Goal: Download file/media

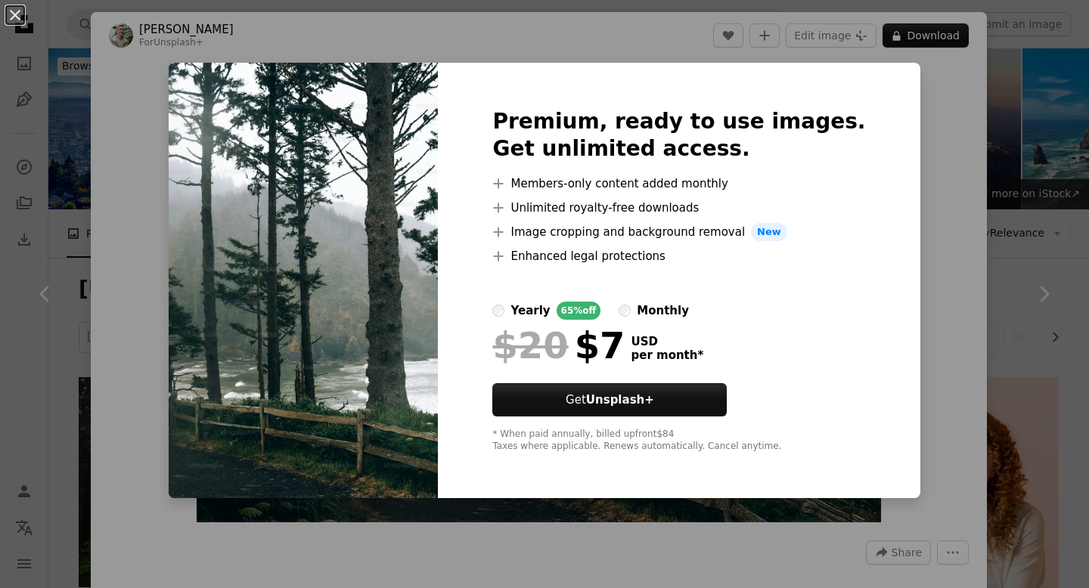
scroll to position [3352, 0]
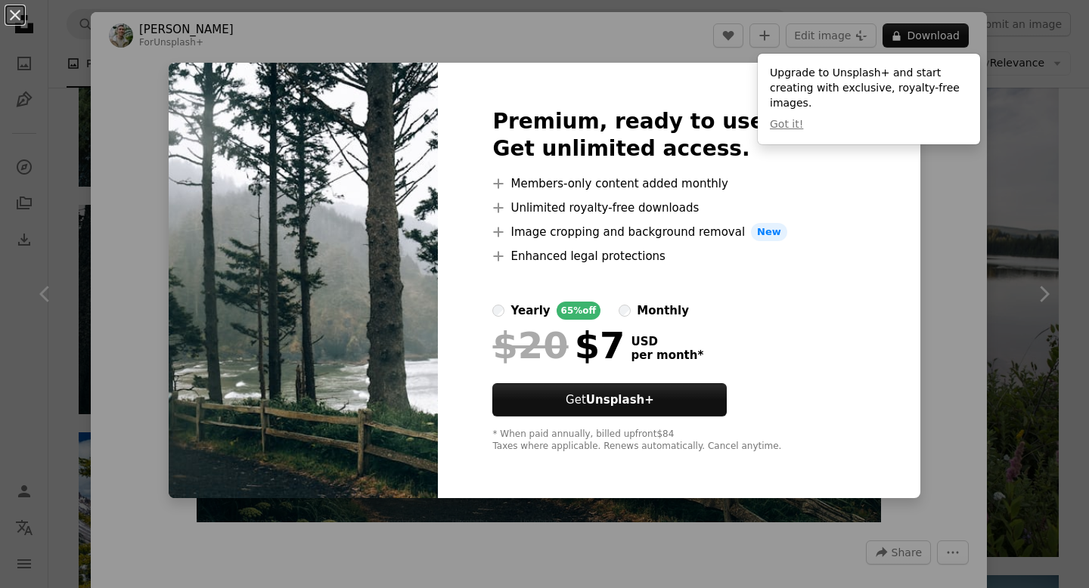
click at [920, 124] on div "Upgrade to Unsplash+ and start creating with exclusive, royalty-free images. Go…" at bounding box center [868, 99] width 222 height 91
click at [889, 249] on div "An X shape Premium, ready to use images. Get unlimited access. A plus sign Memb…" at bounding box center [544, 294] width 1089 height 588
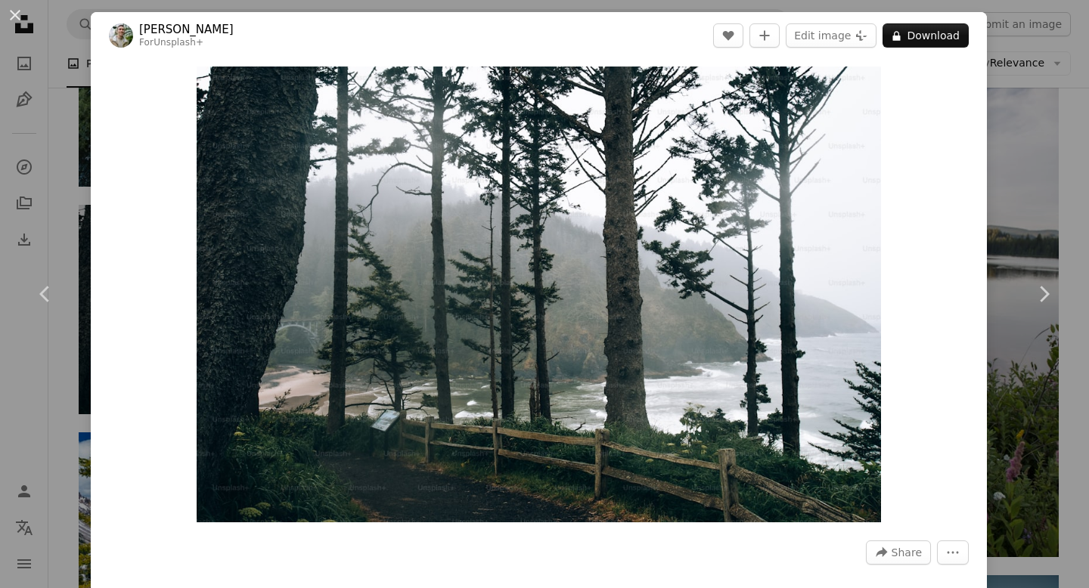
click at [1087, 123] on div "An X shape Chevron left Chevron right [PERSON_NAME] For Unsplash+ A heart A plu…" at bounding box center [544, 294] width 1089 height 588
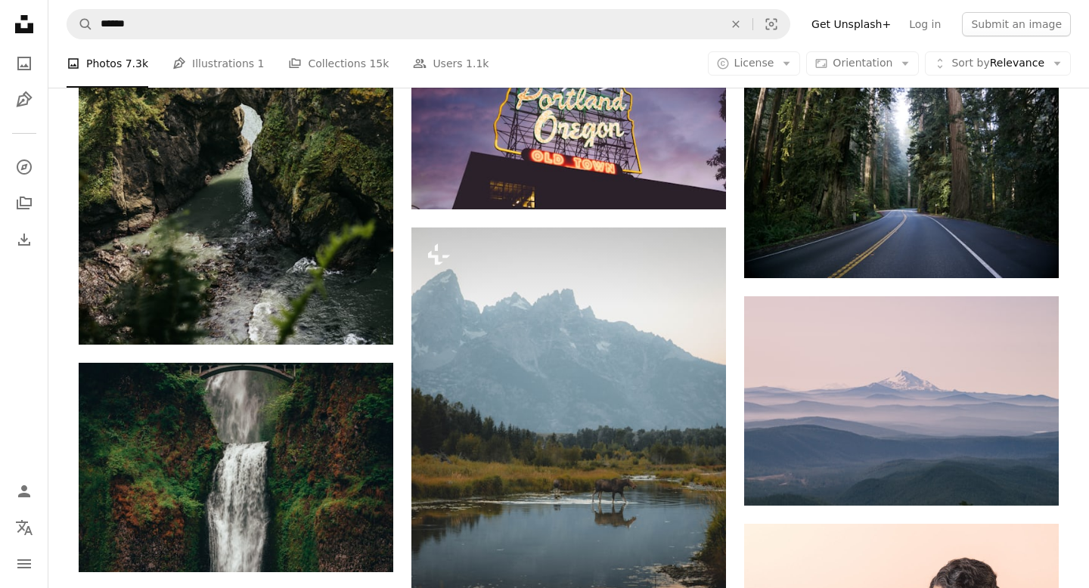
scroll to position [4092, 0]
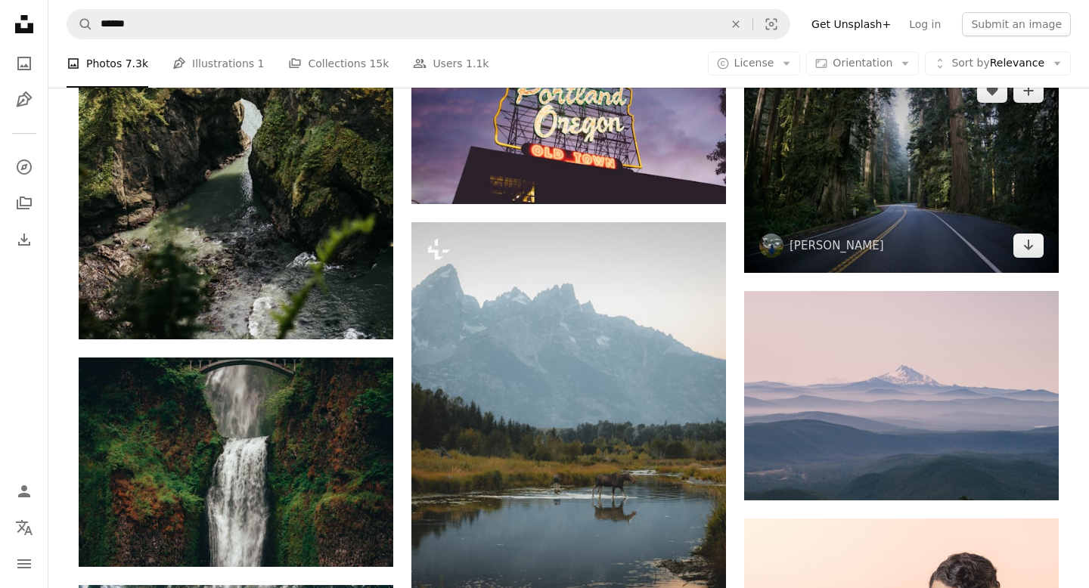
click at [882, 255] on img at bounding box center [901, 168] width 314 height 209
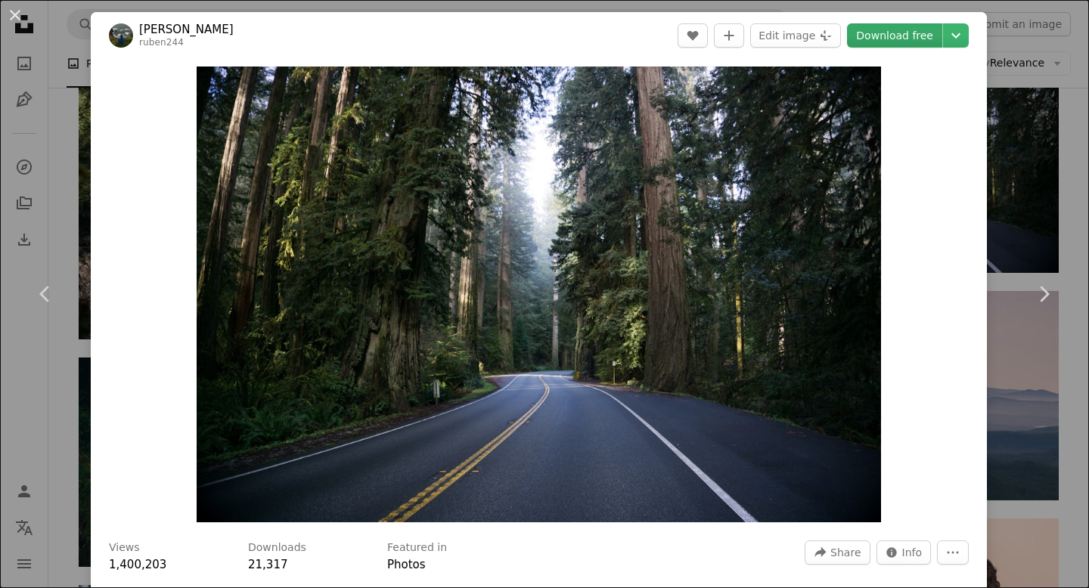
click at [903, 33] on link "Download free" at bounding box center [894, 35] width 95 height 24
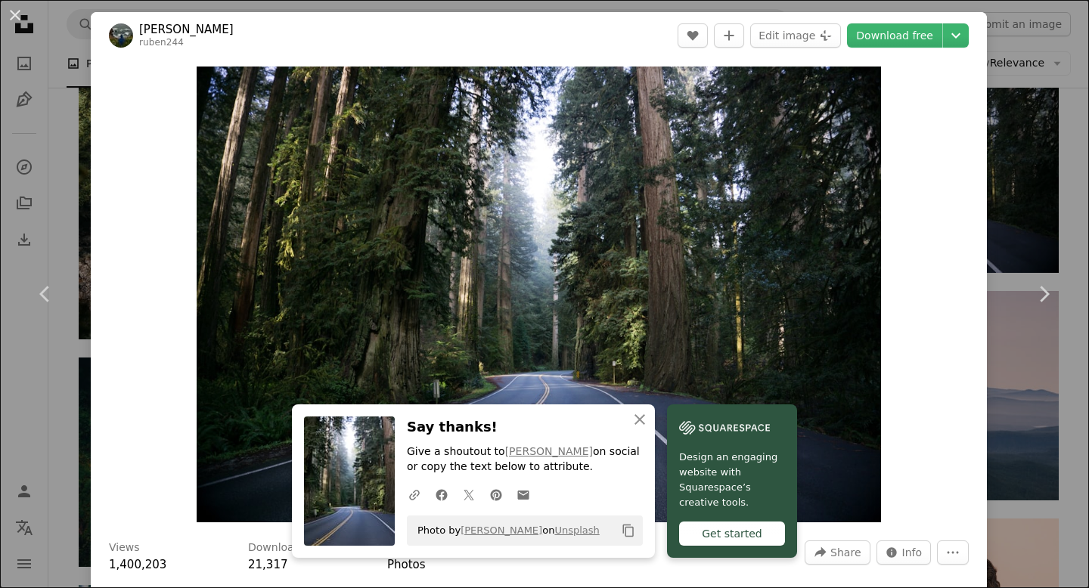
click at [1048, 111] on div "An X shape Chevron left Chevron right [PERSON_NAME] ruben244 A heart A plus sig…" at bounding box center [544, 294] width 1089 height 588
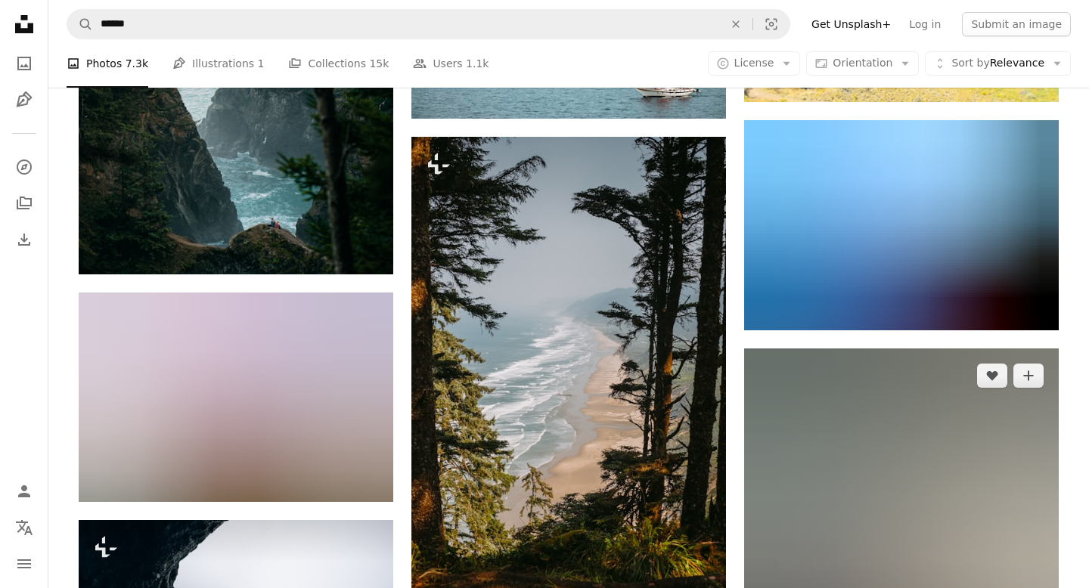
scroll to position [6349, 0]
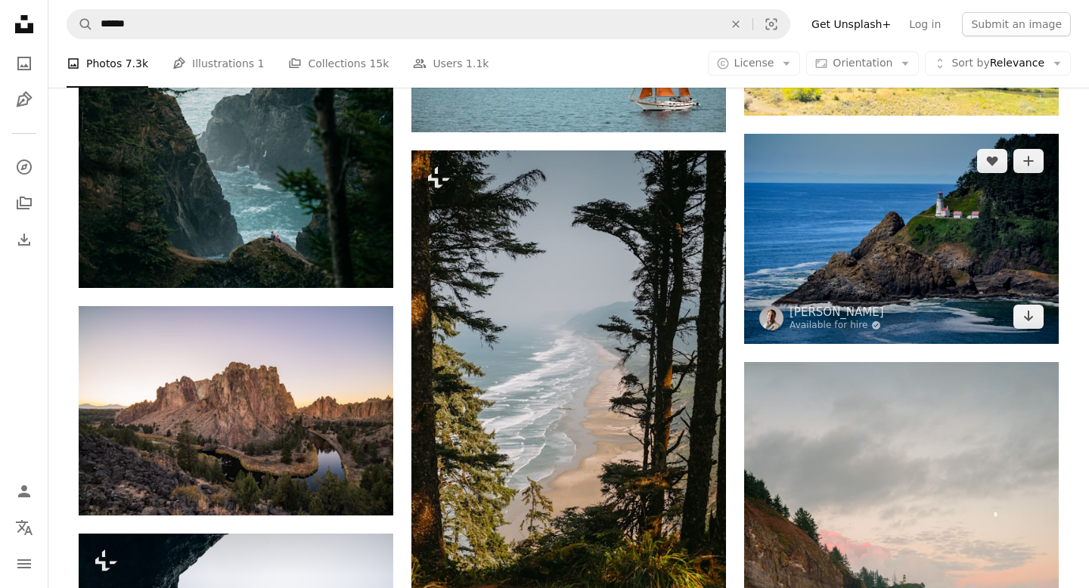
click at [832, 206] on img at bounding box center [901, 239] width 314 height 210
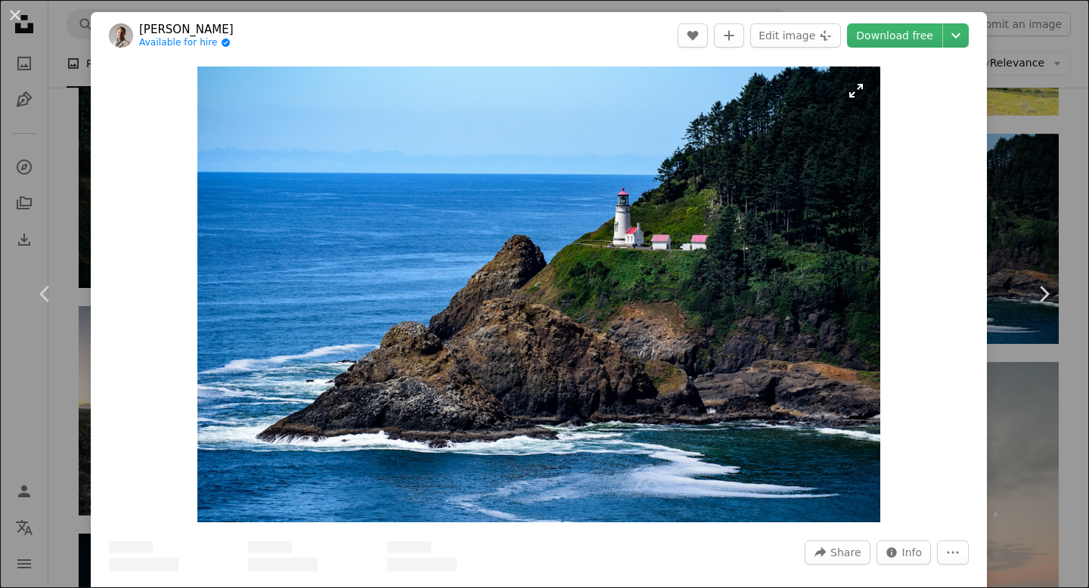
click at [855, 204] on img "Zoom in on this image" at bounding box center [538, 295] width 683 height 456
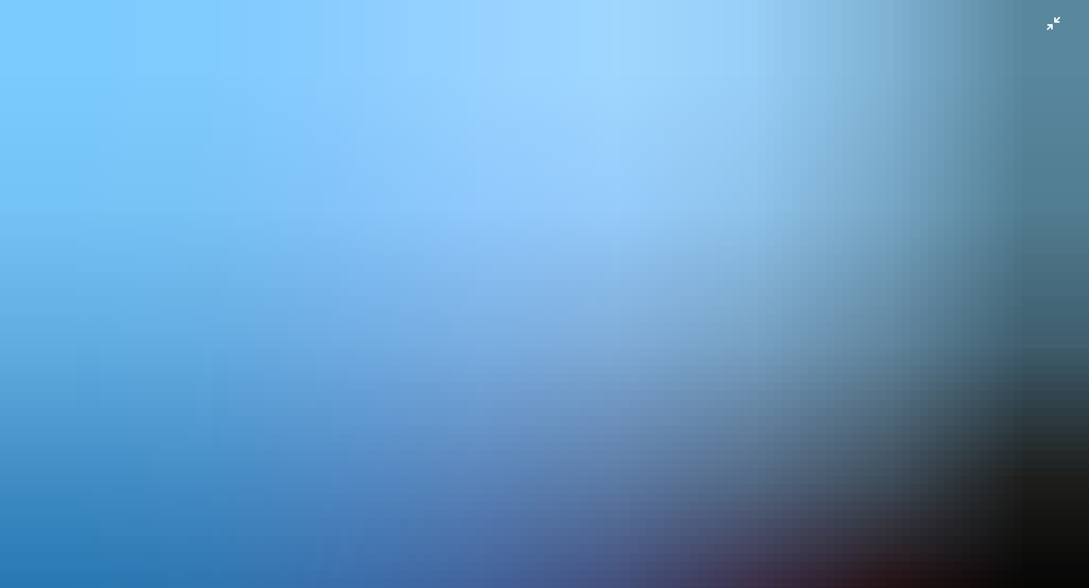
scroll to position [70, 0]
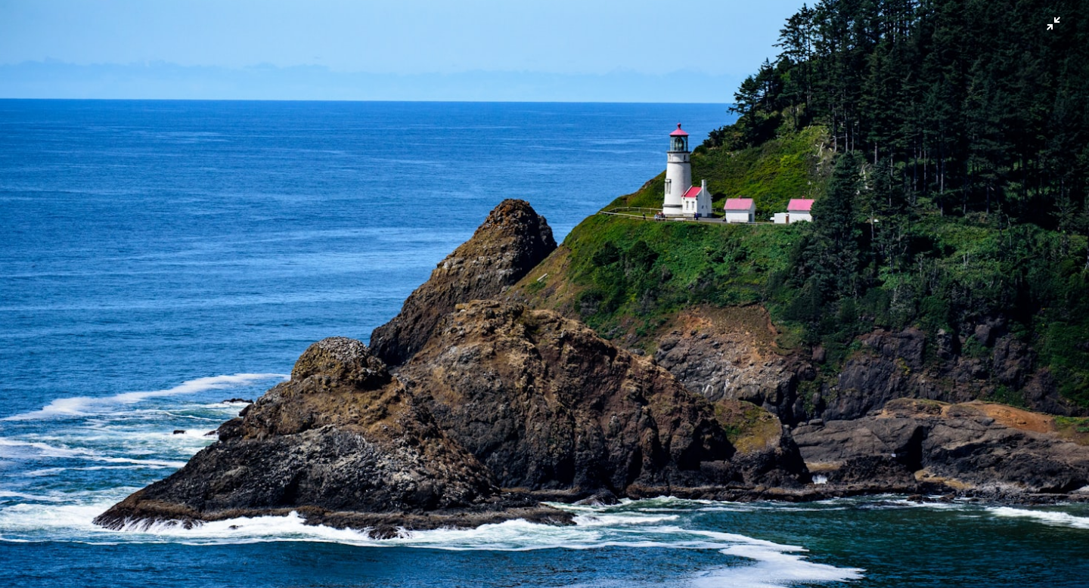
click at [1053, 33] on img "Zoom out on this image" at bounding box center [544, 294] width 1090 height 728
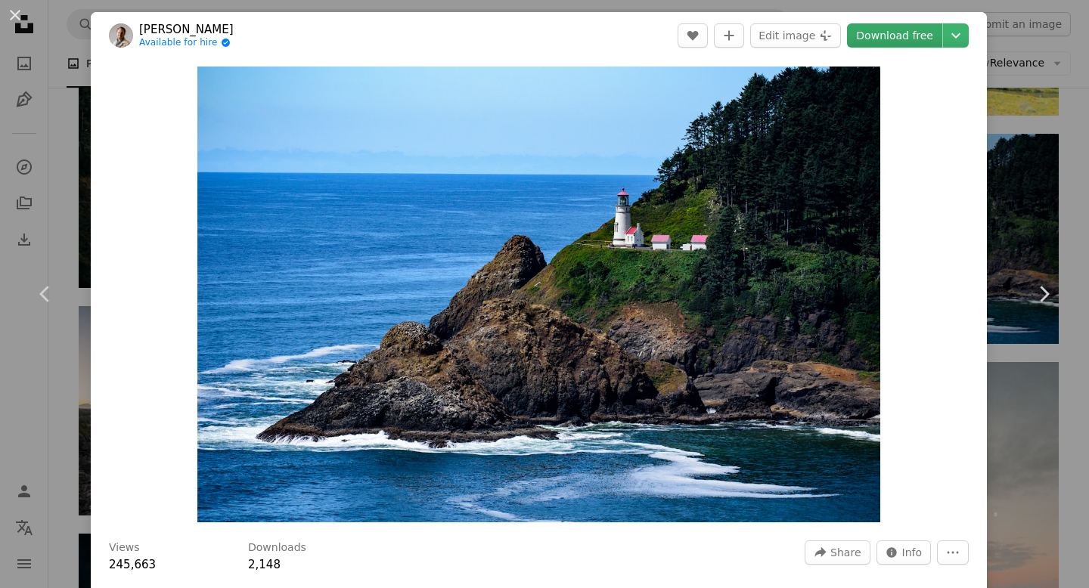
click at [891, 36] on link "Download free" at bounding box center [894, 35] width 95 height 24
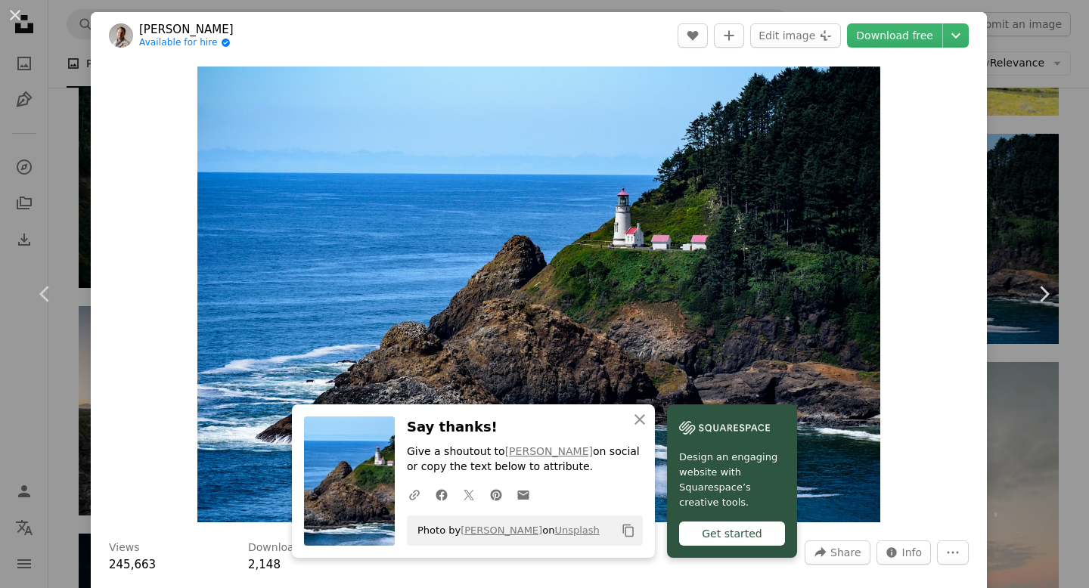
click at [1087, 169] on div "An X shape Chevron left Chevron right [PERSON_NAME] Available for hire A checkm…" at bounding box center [544, 294] width 1089 height 588
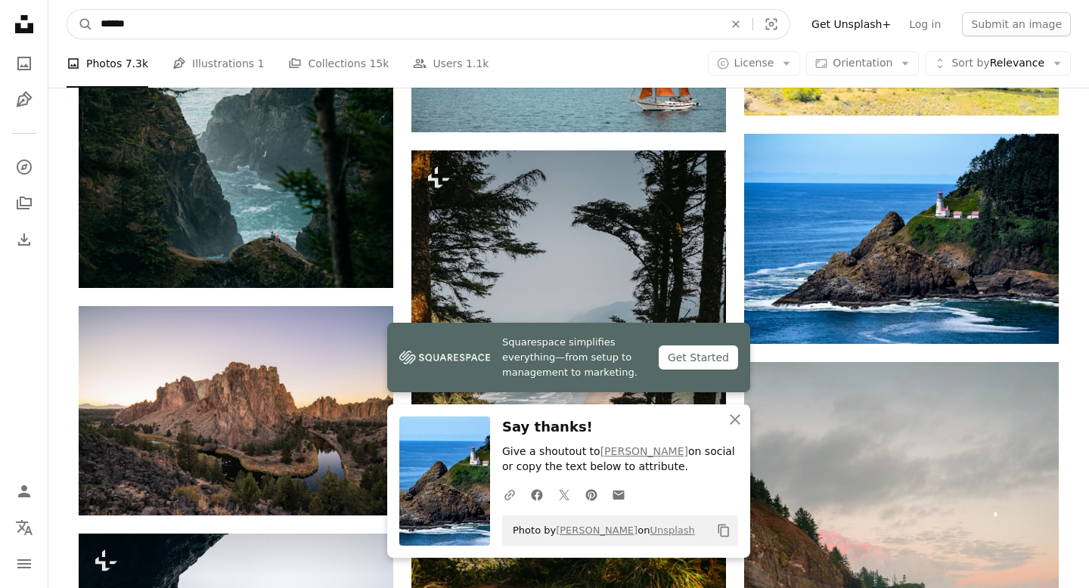
click at [507, 27] on input "******" at bounding box center [406, 24] width 626 height 29
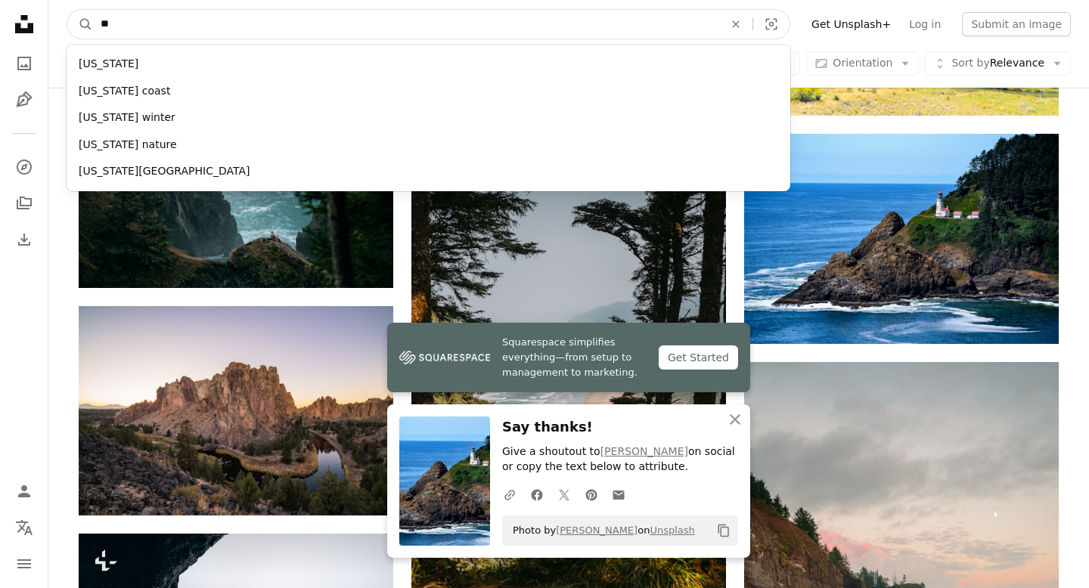
type input "*"
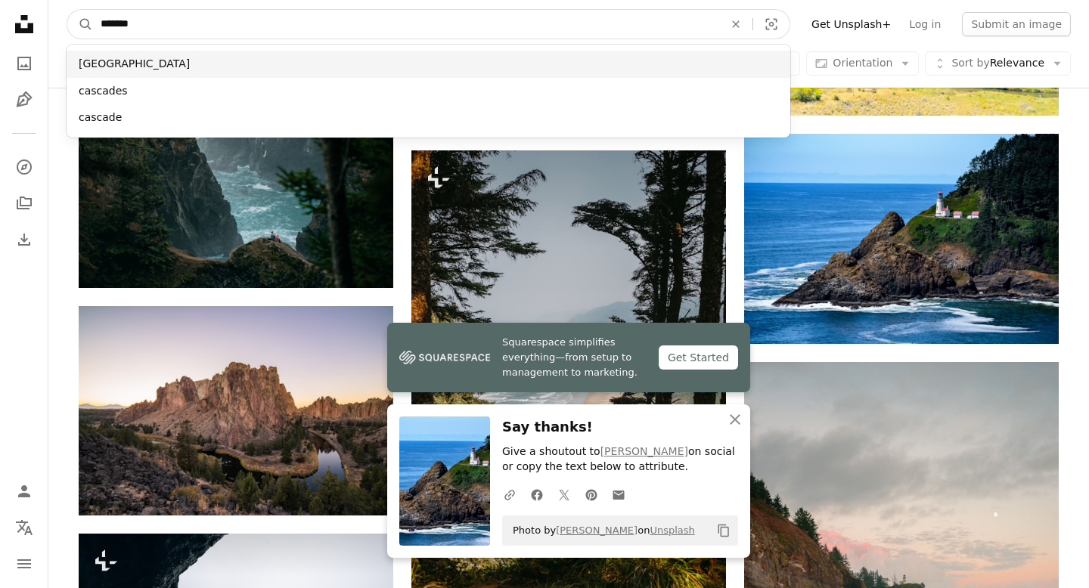
type input "*******"
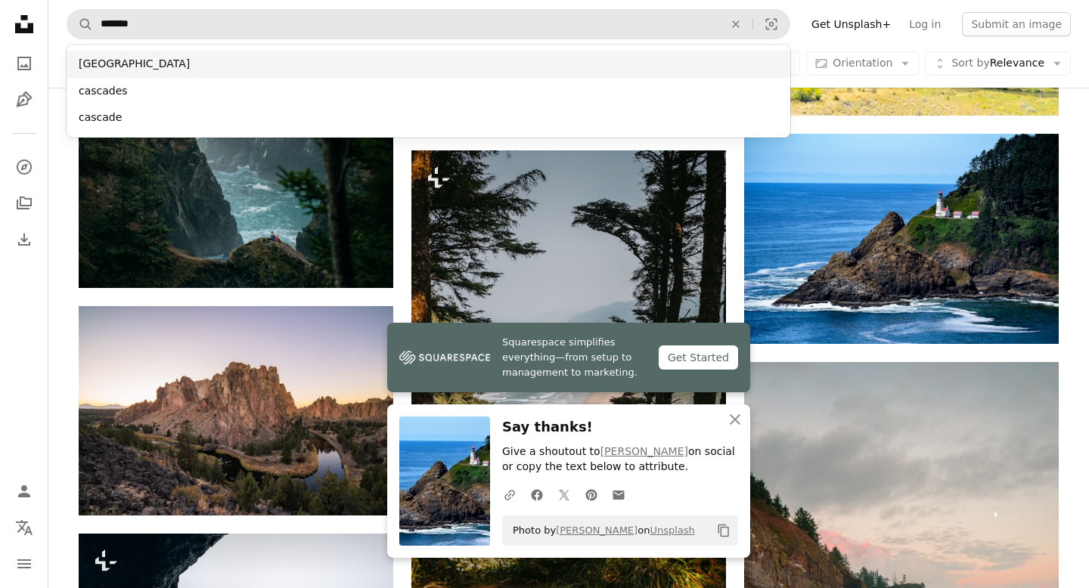
click at [475, 65] on div "[GEOGRAPHIC_DATA]" at bounding box center [428, 64] width 723 height 27
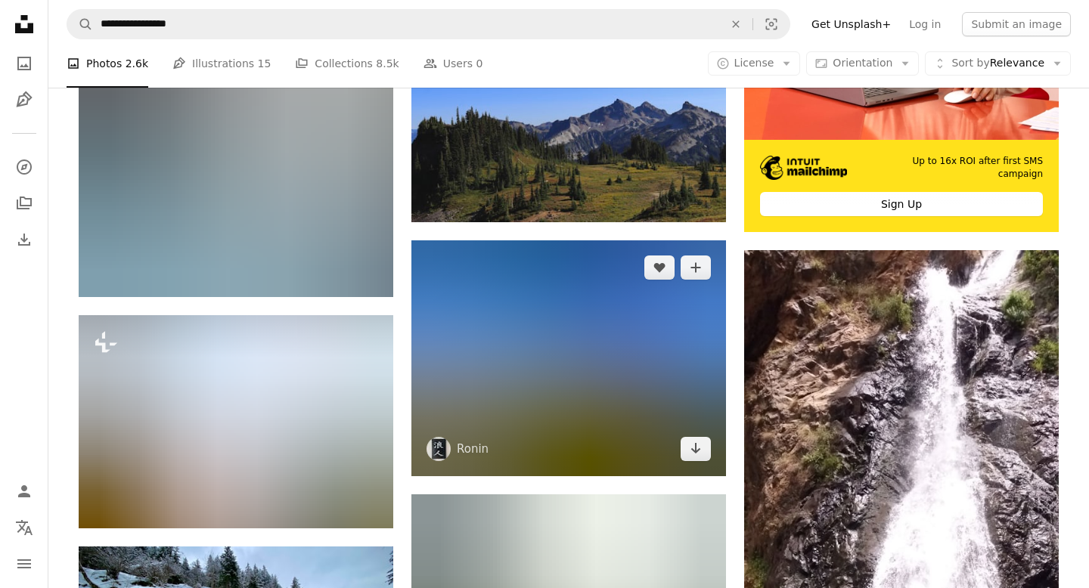
scroll to position [575, 0]
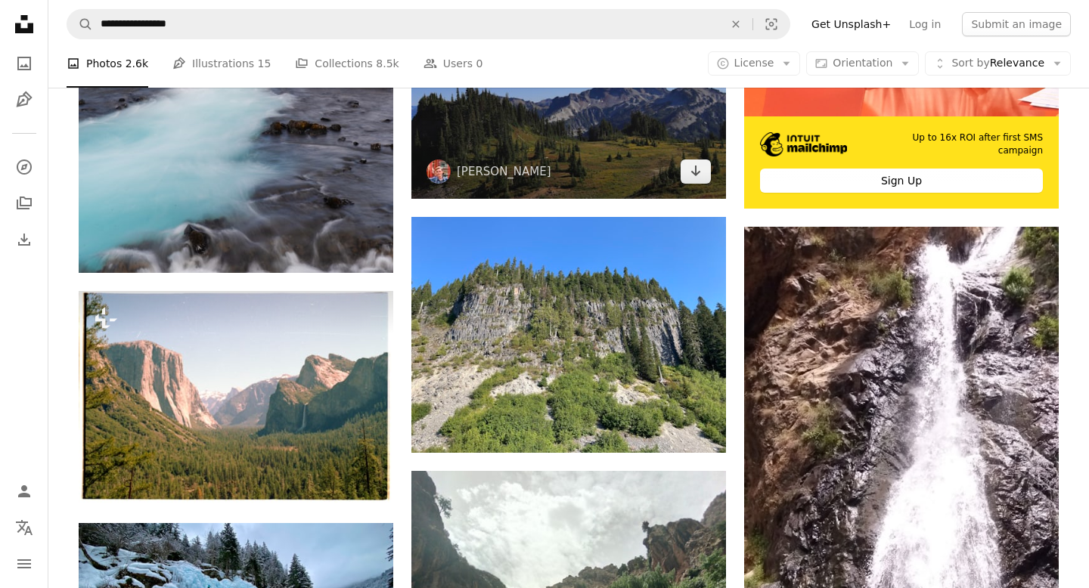
click at [571, 128] on img at bounding box center [568, 114] width 314 height 169
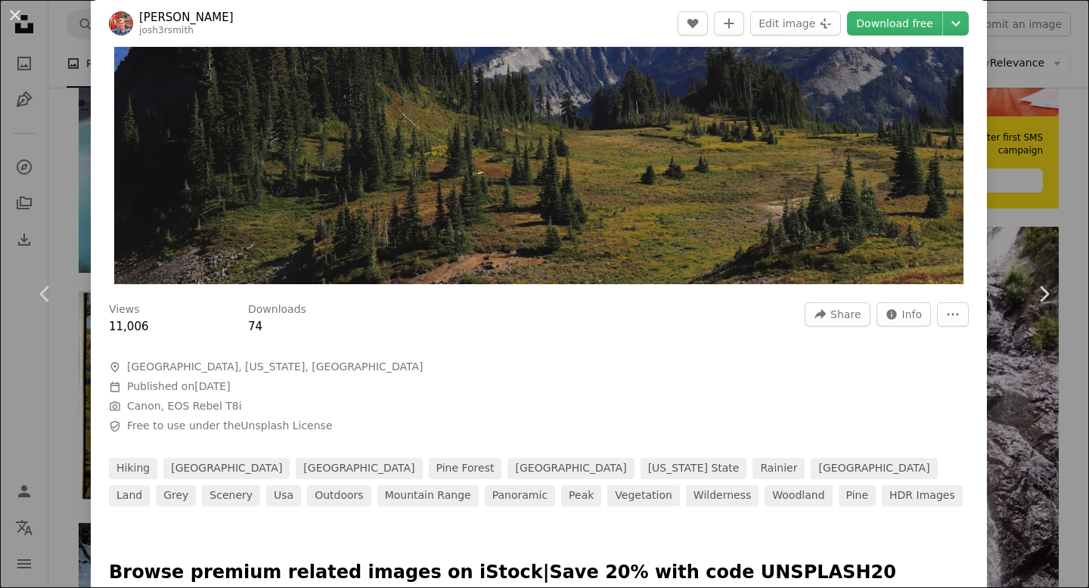
scroll to position [237, 0]
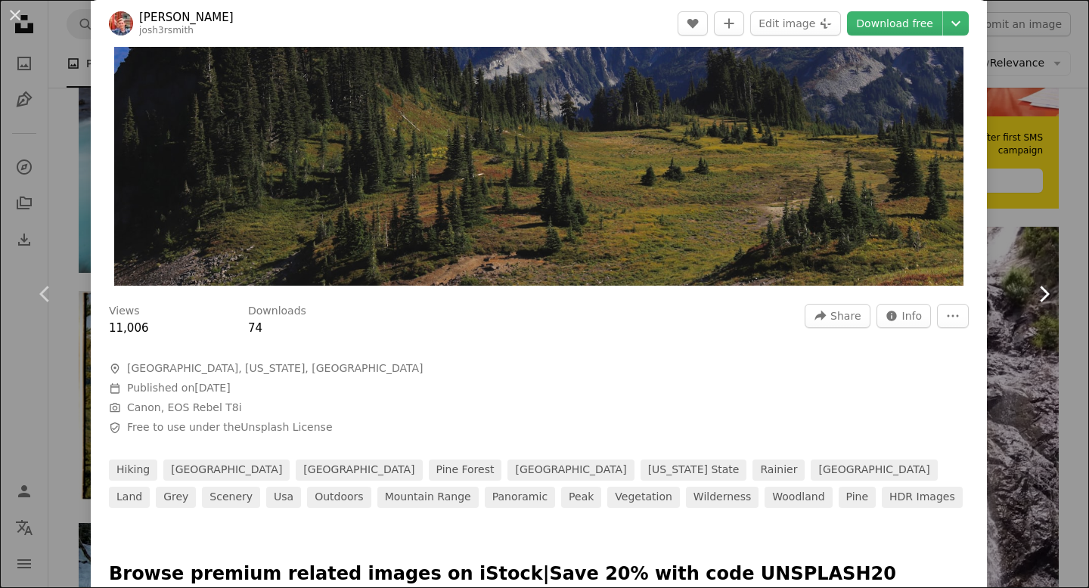
click at [1086, 227] on link "Chevron right" at bounding box center [1043, 293] width 91 height 145
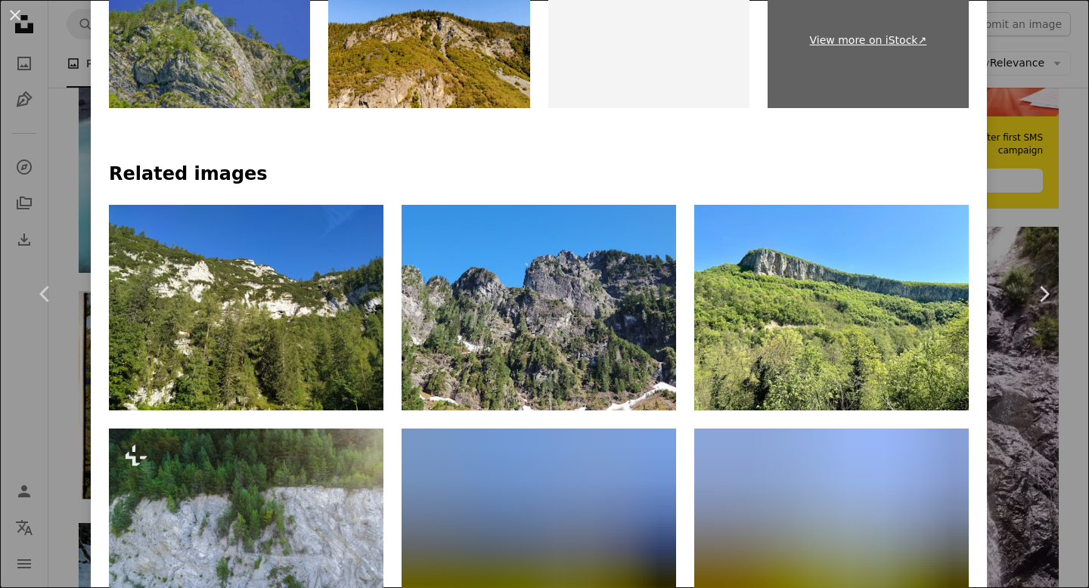
scroll to position [926, 0]
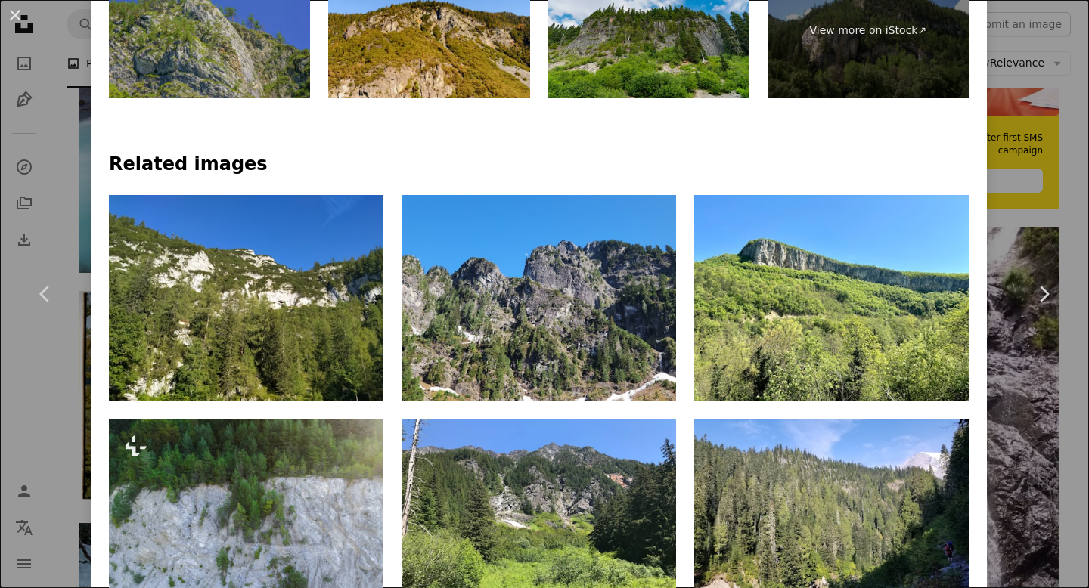
click at [1072, 445] on div "An X shape Chevron left Chevron right Ronin roninkgd A heart A plus sign Edit i…" at bounding box center [544, 294] width 1089 height 588
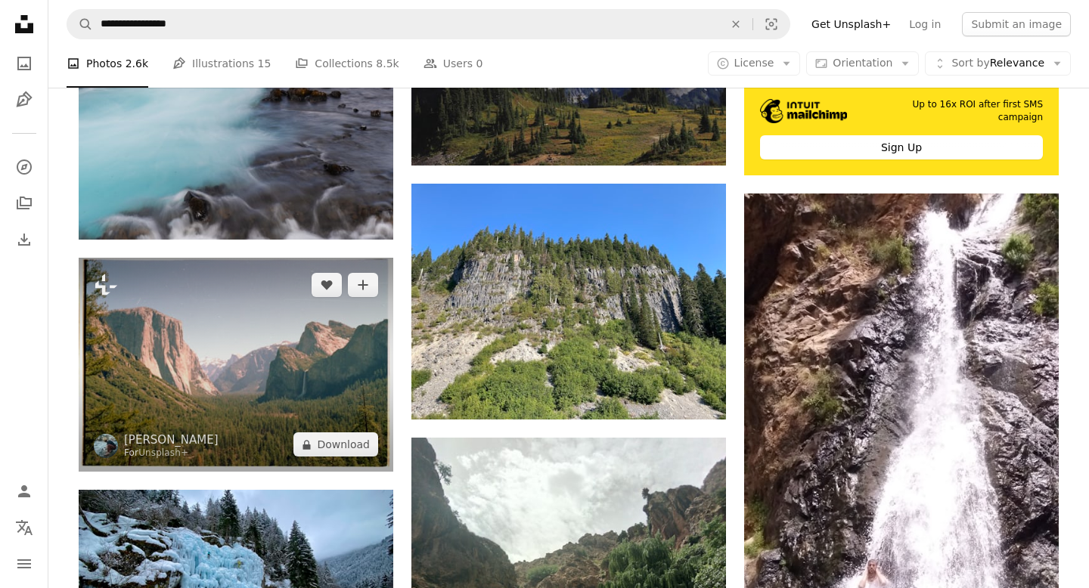
scroll to position [613, 0]
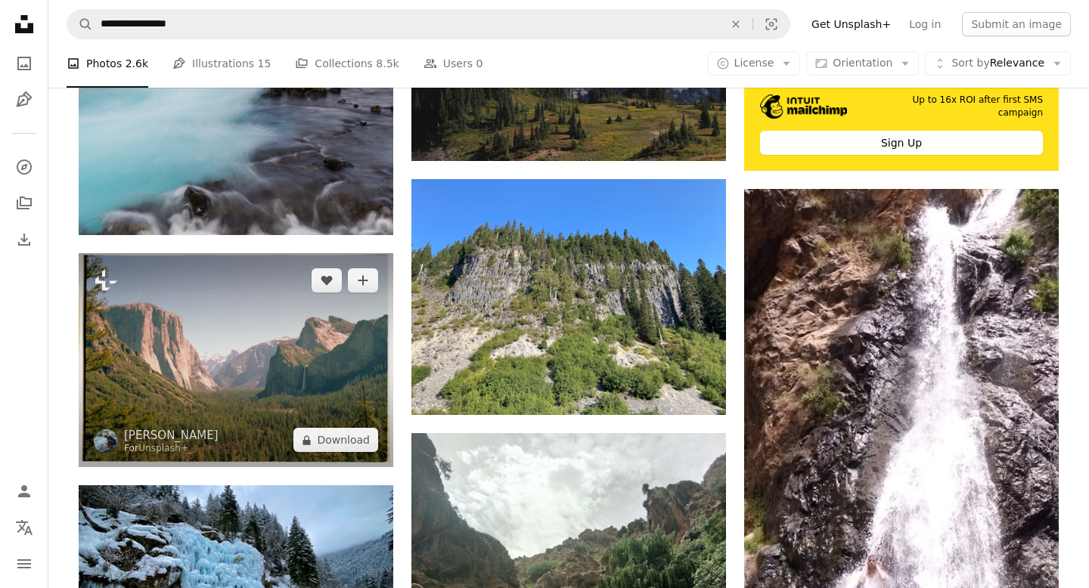
click at [238, 358] on img at bounding box center [236, 360] width 314 height 214
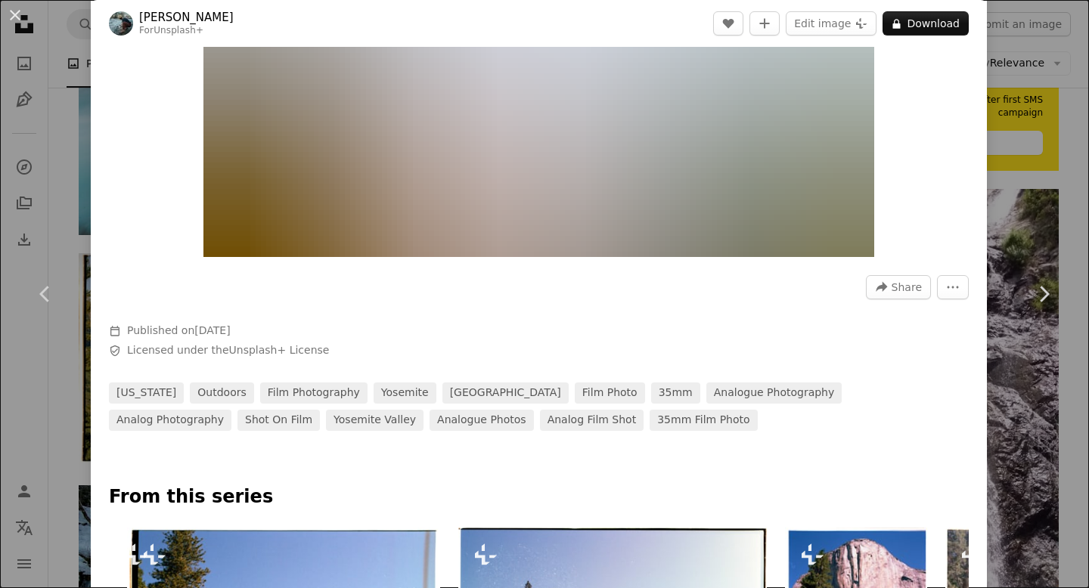
scroll to position [262, 0]
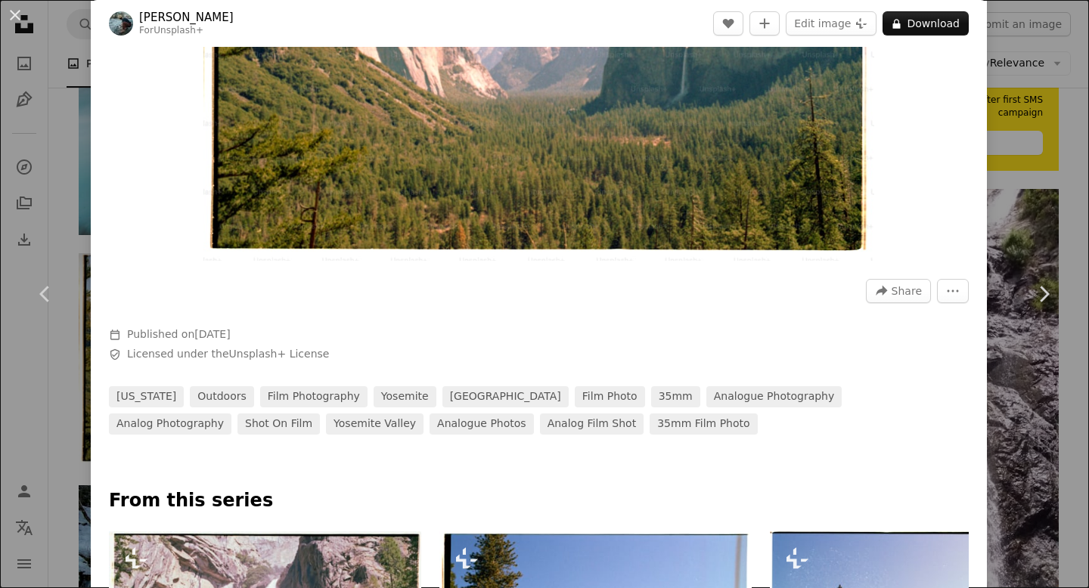
click at [1069, 440] on div "An X shape Chevron left Chevron right [PERSON_NAME] For Unsplash+ A heart A plu…" at bounding box center [544, 294] width 1089 height 588
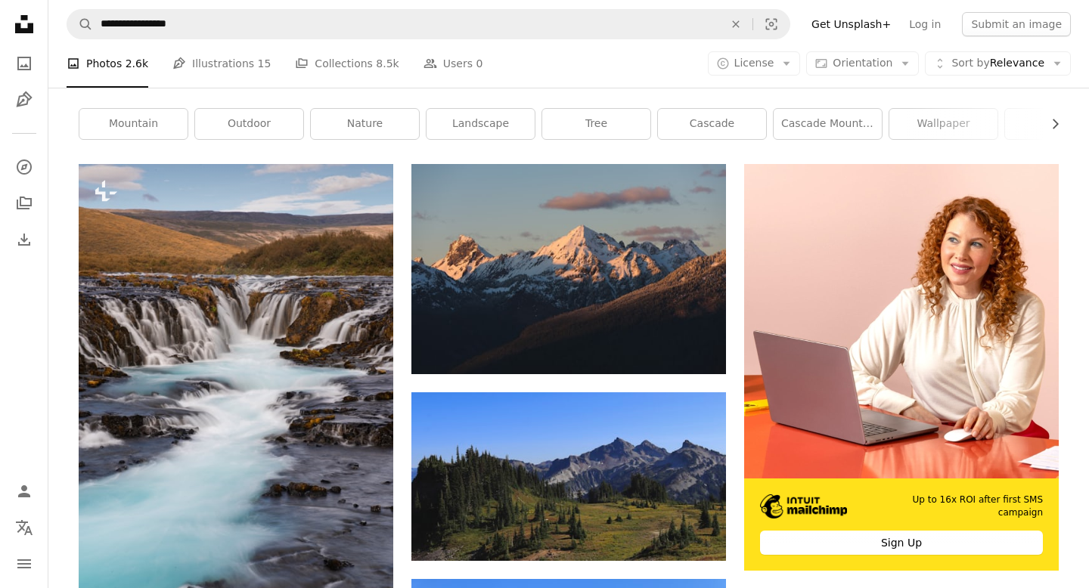
scroll to position [208, 0]
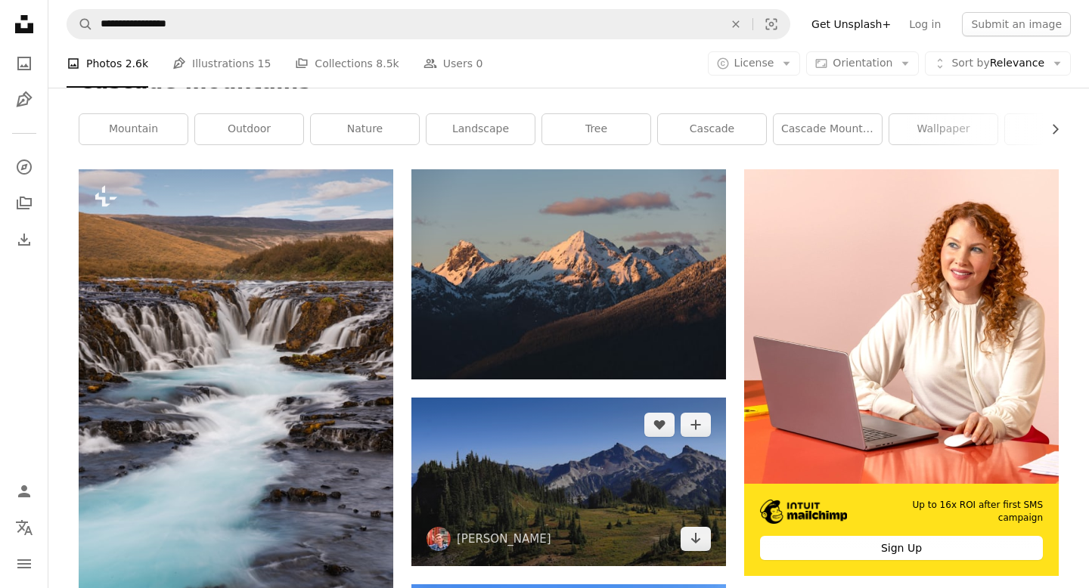
click at [545, 453] on img at bounding box center [568, 482] width 314 height 169
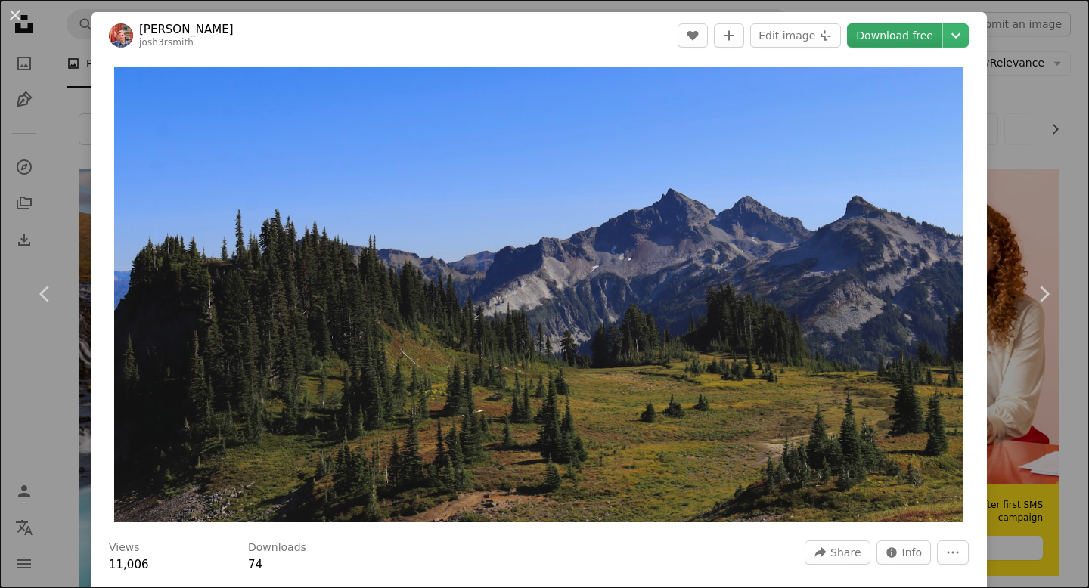
click at [908, 31] on link "Download free" at bounding box center [894, 35] width 95 height 24
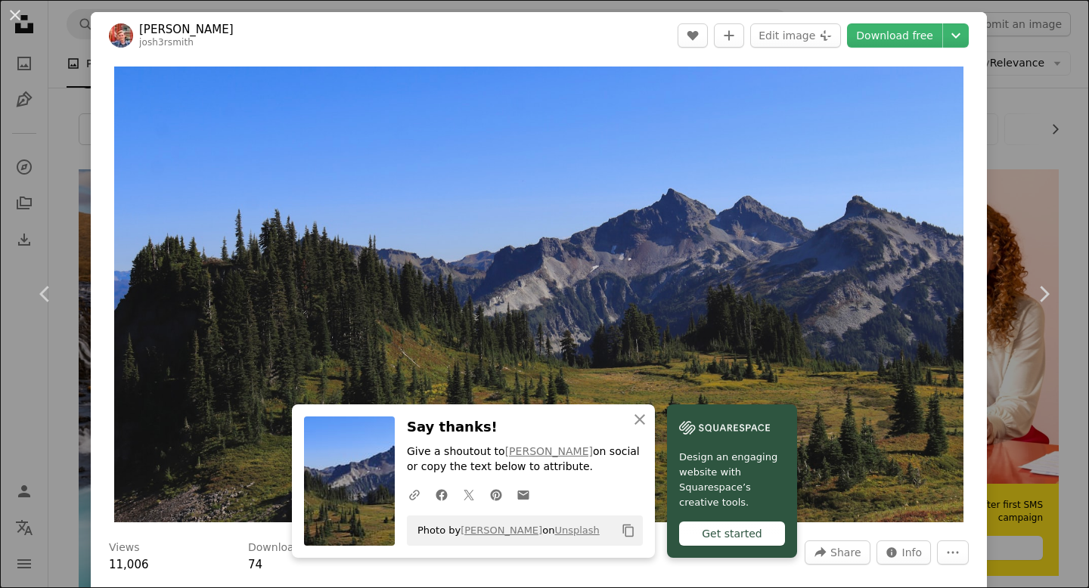
click at [1052, 131] on div "An X shape Chevron left Chevron right [PERSON_NAME] josh3rsmith A heart A plus …" at bounding box center [544, 294] width 1089 height 588
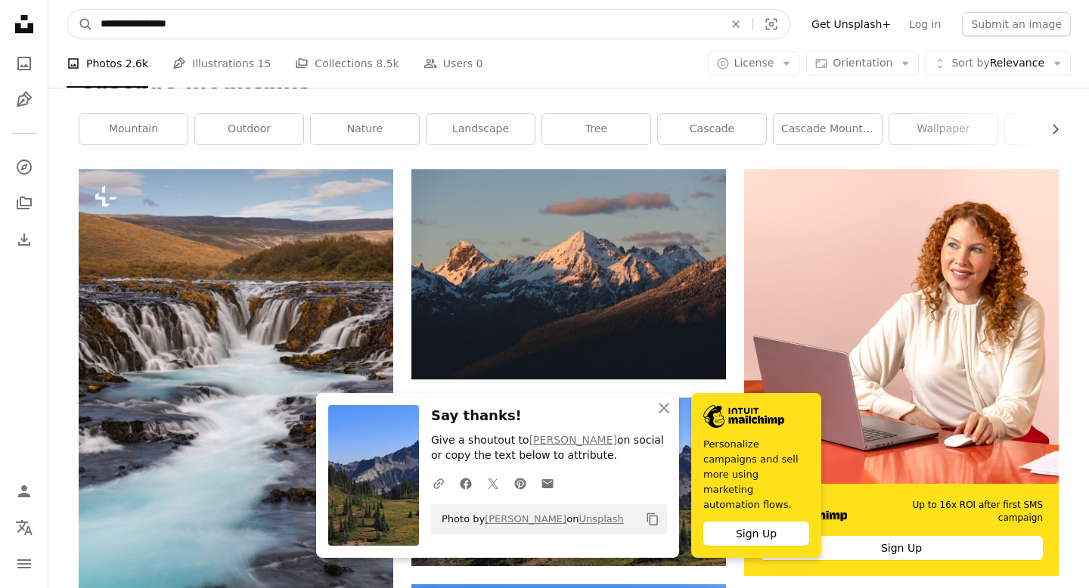
click at [504, 23] on input "**********" at bounding box center [406, 24] width 626 height 29
drag, startPoint x: 504, startPoint y: 23, endPoint x: 104, endPoint y: 24, distance: 399.9
click at [104, 24] on input "**********" at bounding box center [406, 24] width 626 height 29
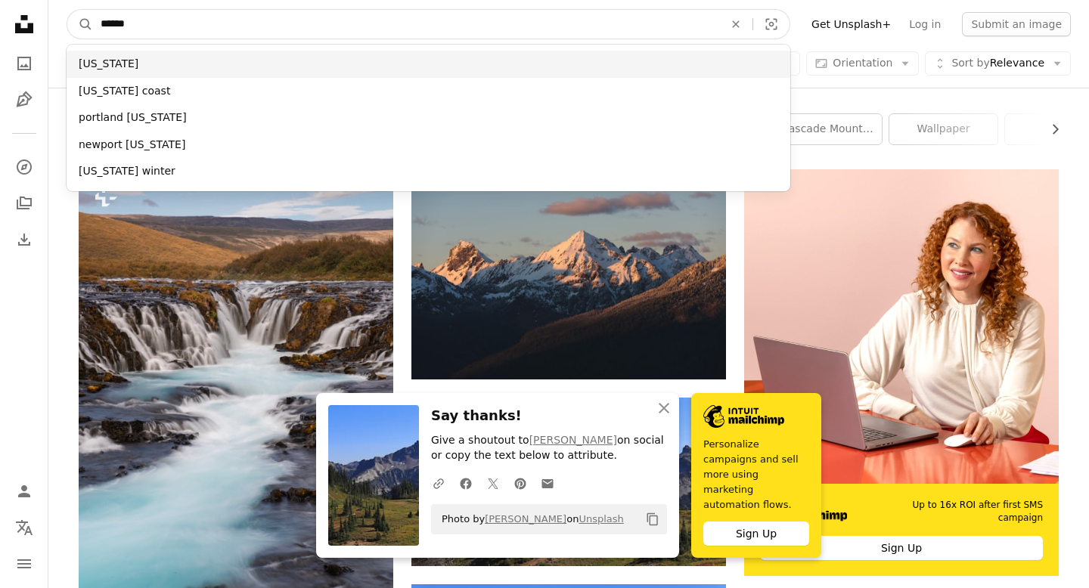
type input "******"
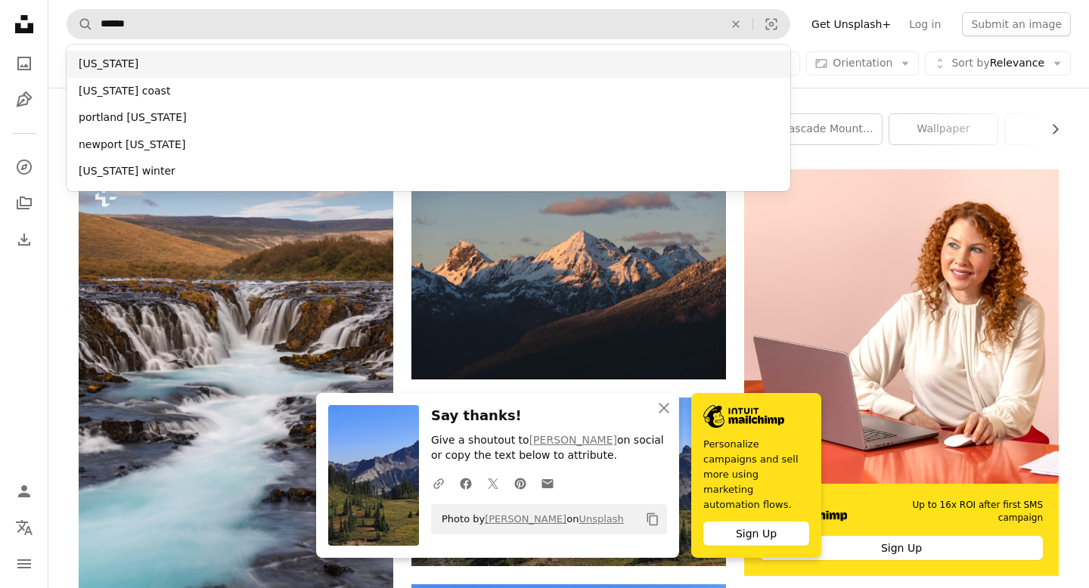
click at [84, 60] on div "[US_STATE]" at bounding box center [428, 64] width 723 height 27
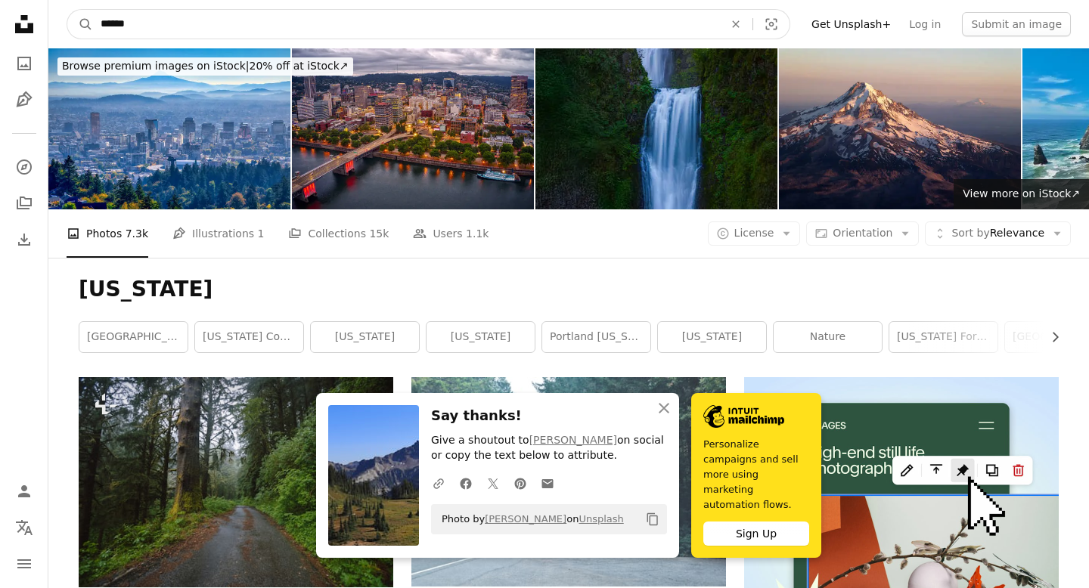
click at [153, 26] on input "******" at bounding box center [406, 24] width 626 height 29
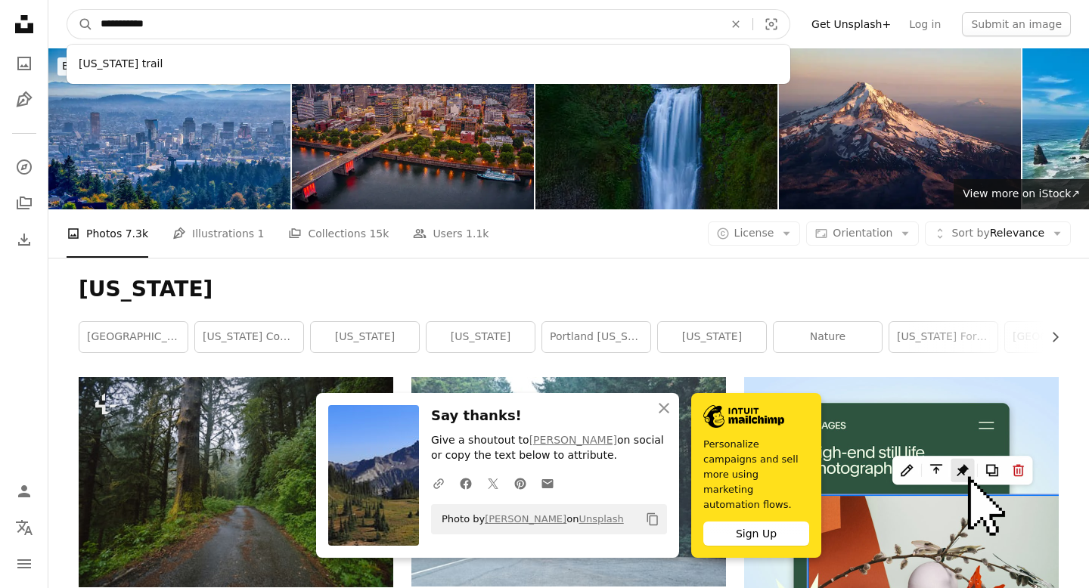
type input "**********"
click button "A magnifying glass" at bounding box center [80, 24] width 26 height 29
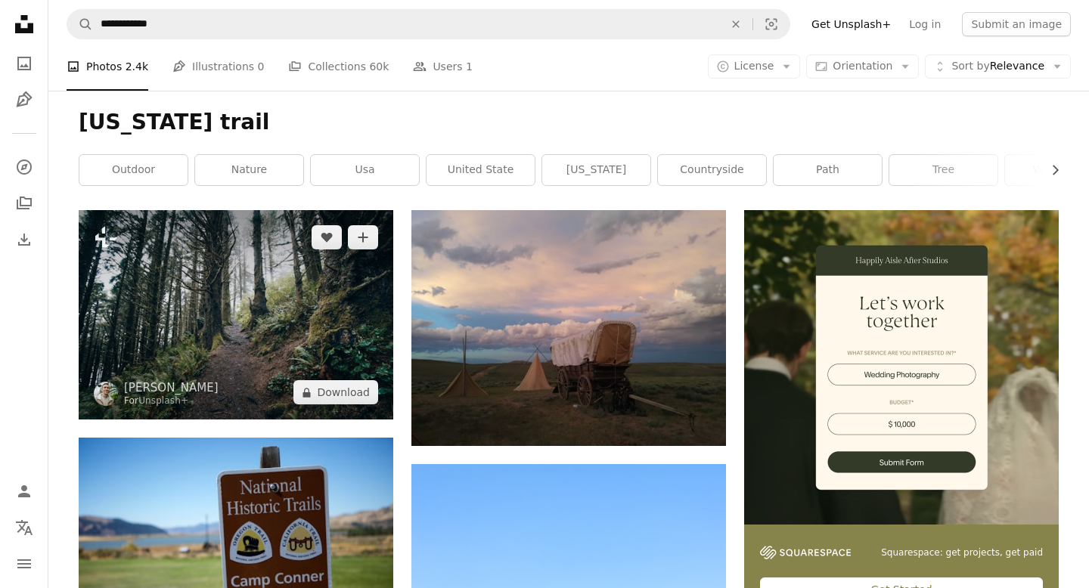
scroll to position [208, 0]
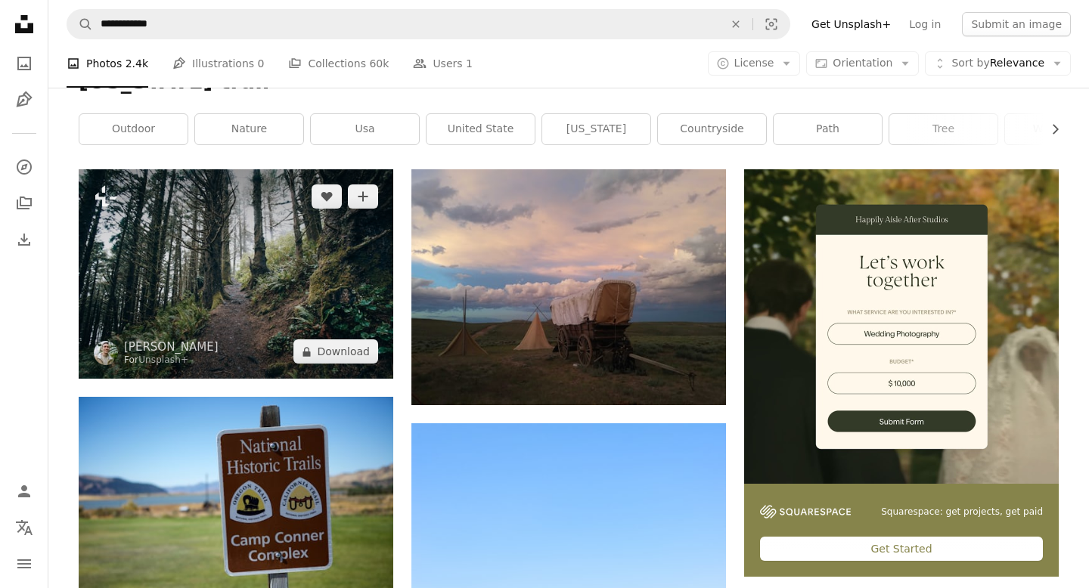
click at [359, 241] on img at bounding box center [236, 273] width 314 height 209
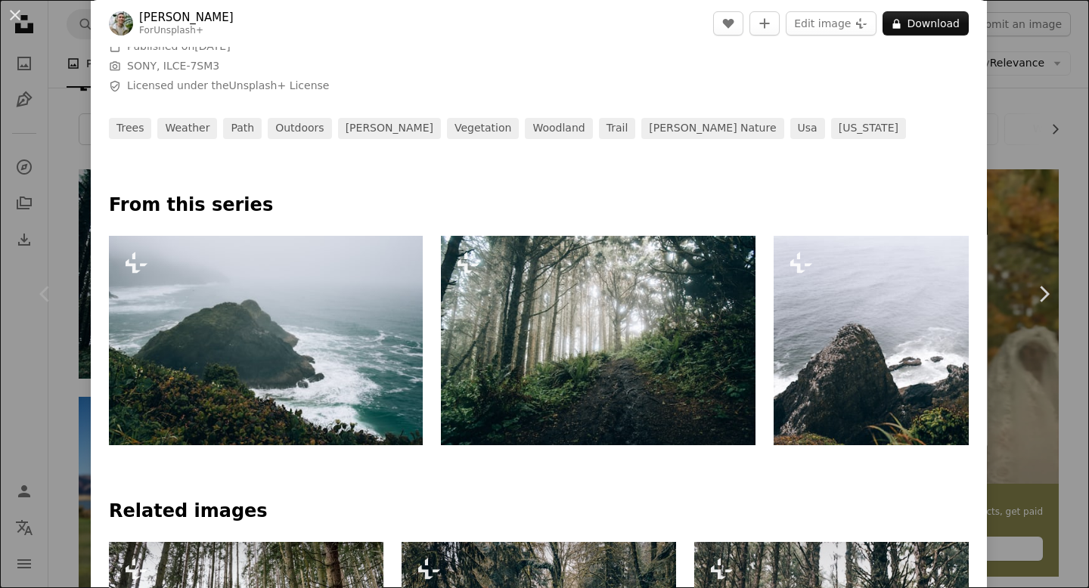
scroll to position [575, 0]
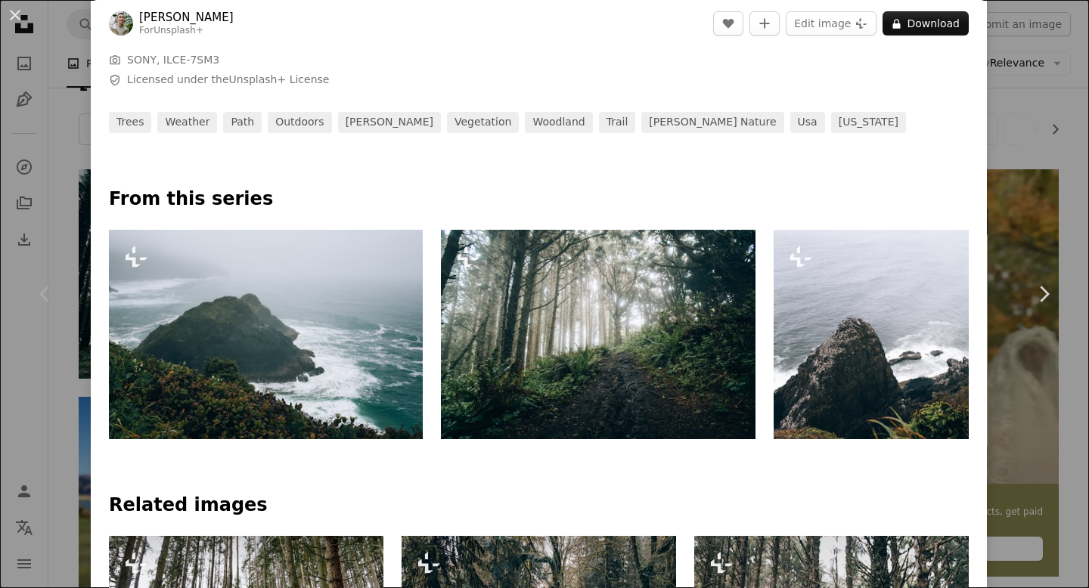
click at [61, 11] on div "An X shape Chevron left Chevron right [PERSON_NAME] For Unsplash+ A heart A plu…" at bounding box center [544, 294] width 1089 height 588
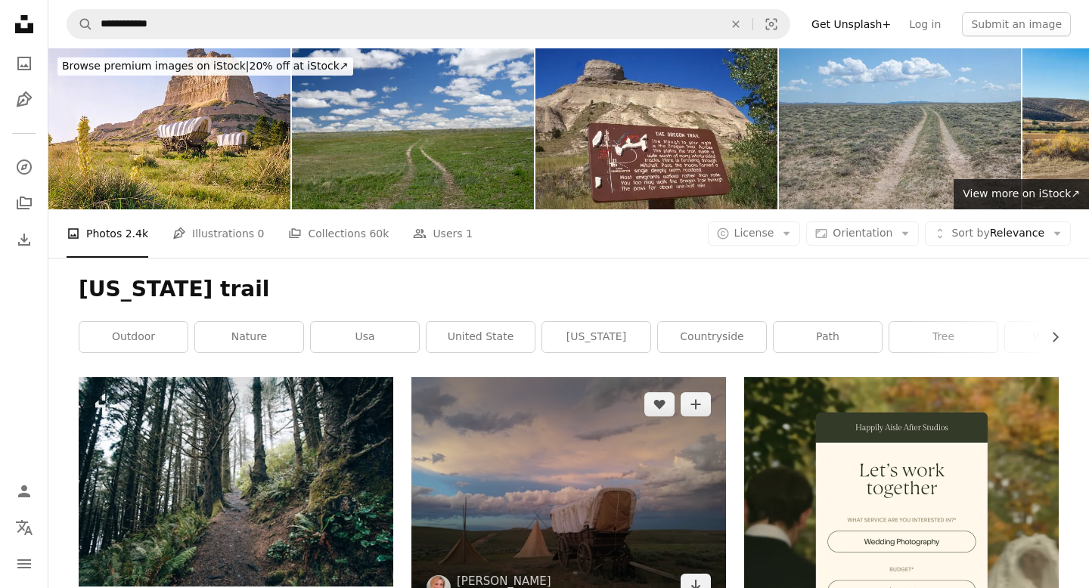
click at [661, 536] on img at bounding box center [568, 495] width 314 height 236
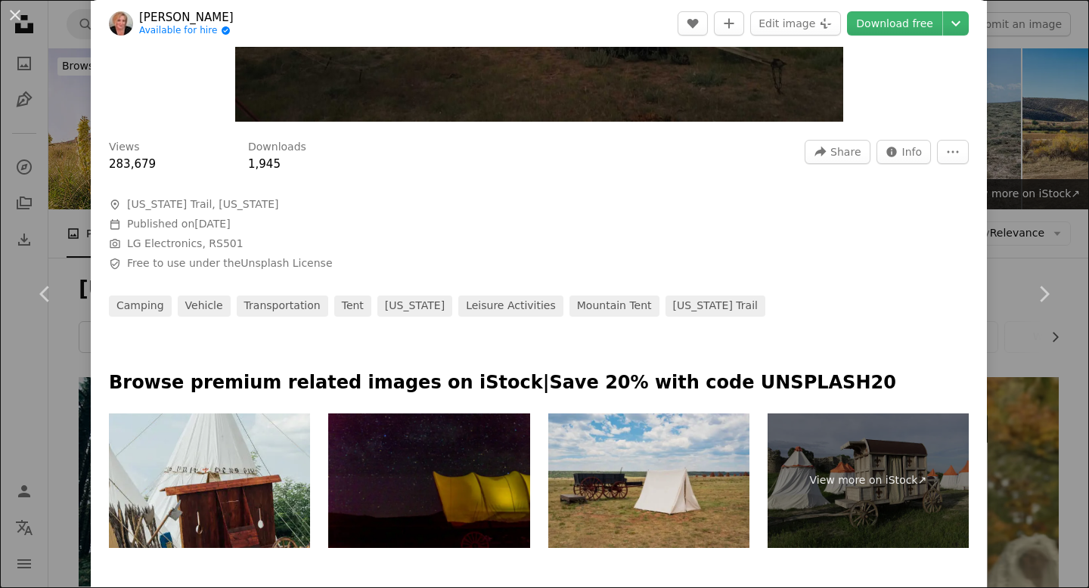
scroll to position [517, 0]
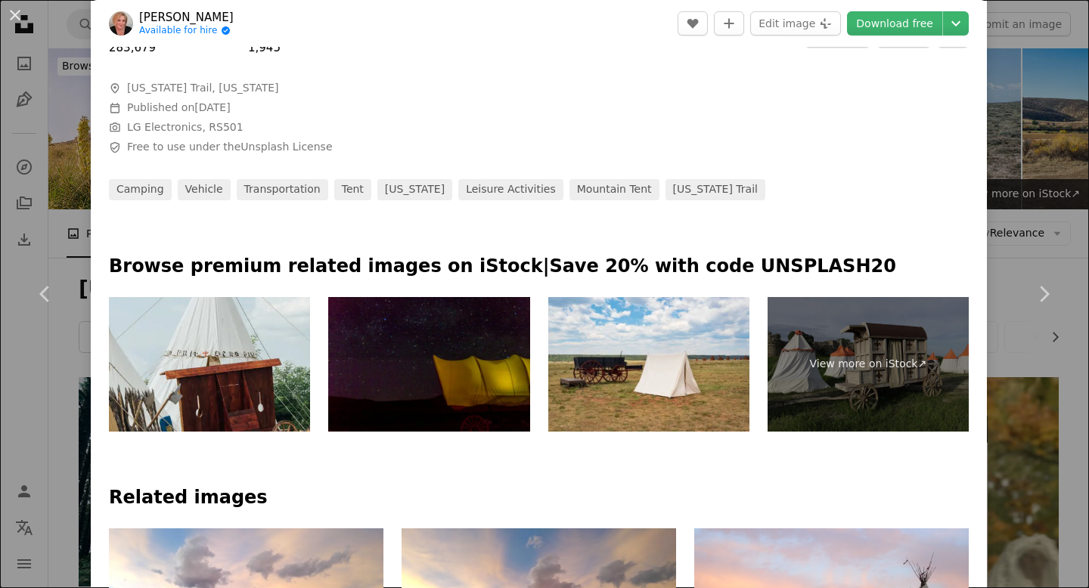
click at [649, 177] on div at bounding box center [539, 167] width 860 height 24
click at [665, 185] on link "[US_STATE] trail" at bounding box center [715, 189] width 100 height 21
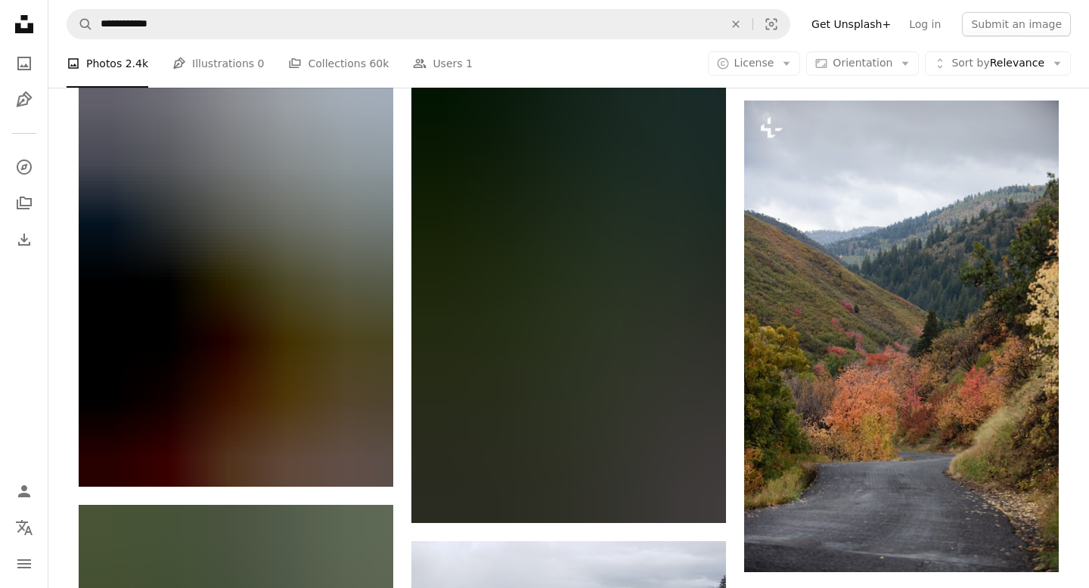
scroll to position [11994, 0]
